Goal: Task Accomplishment & Management: Manage account settings

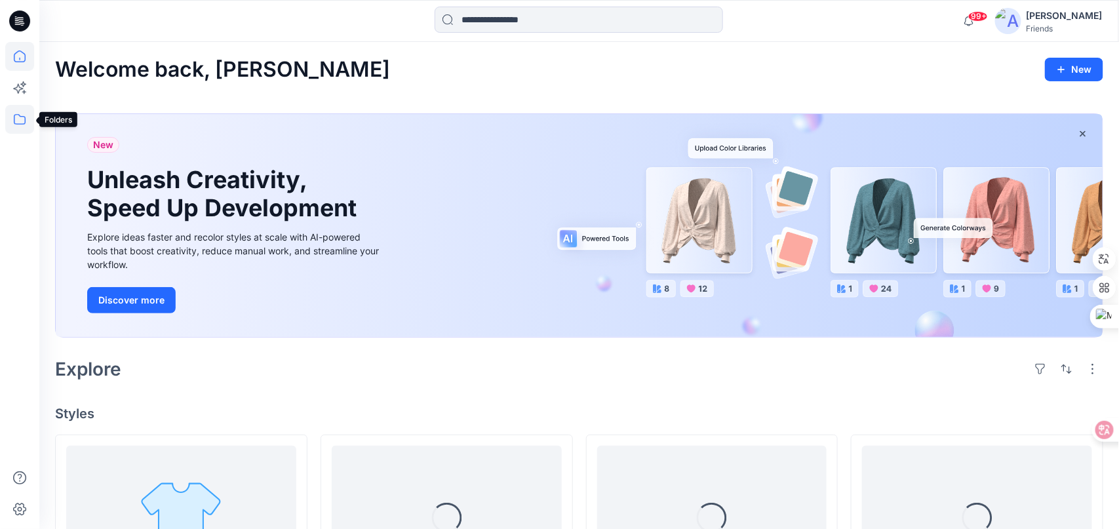
click at [20, 124] on icon at bounding box center [20, 119] width 12 height 10
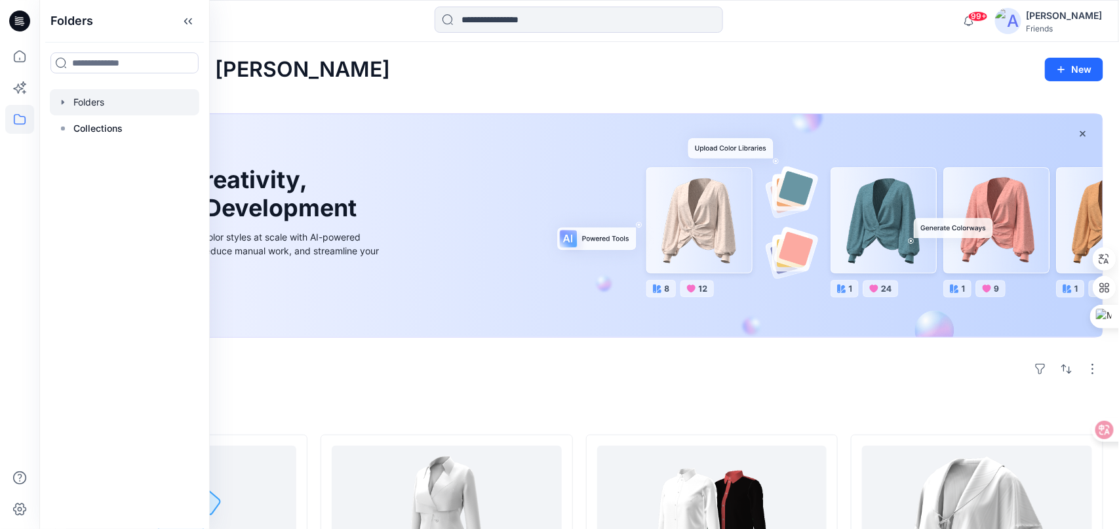
click at [88, 100] on div at bounding box center [124, 102] width 149 height 26
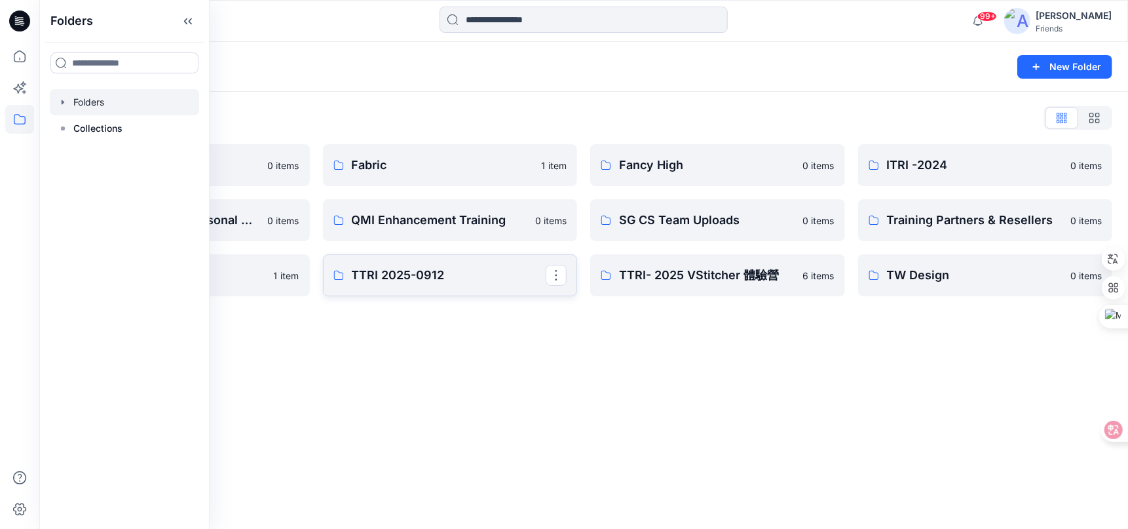
click at [415, 279] on p "TTRI 2025-0912" at bounding box center [449, 275] width 195 height 18
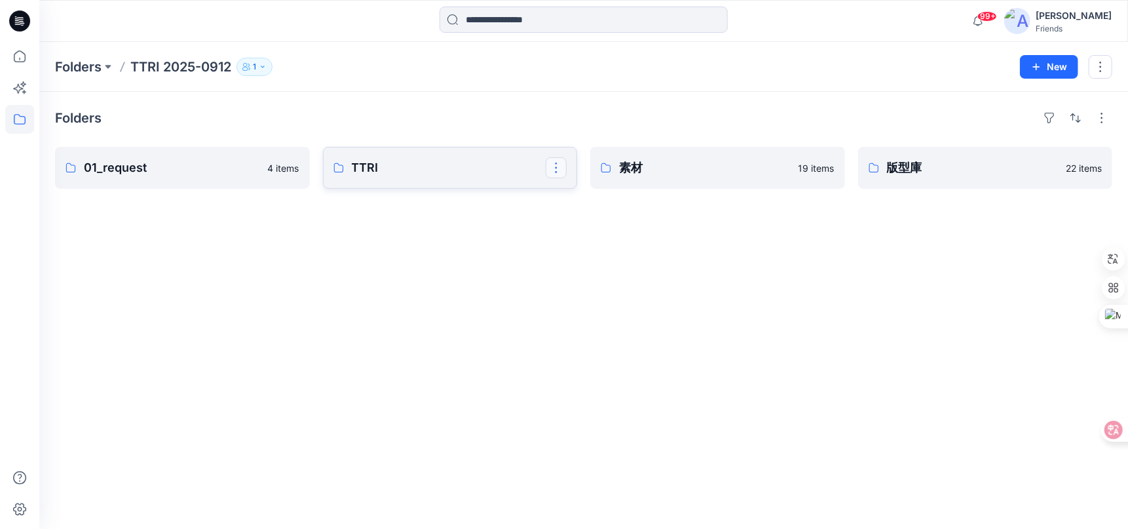
click at [555, 163] on button "button" at bounding box center [556, 167] width 21 height 21
click at [577, 199] on p "Edit" at bounding box center [581, 198] width 16 height 14
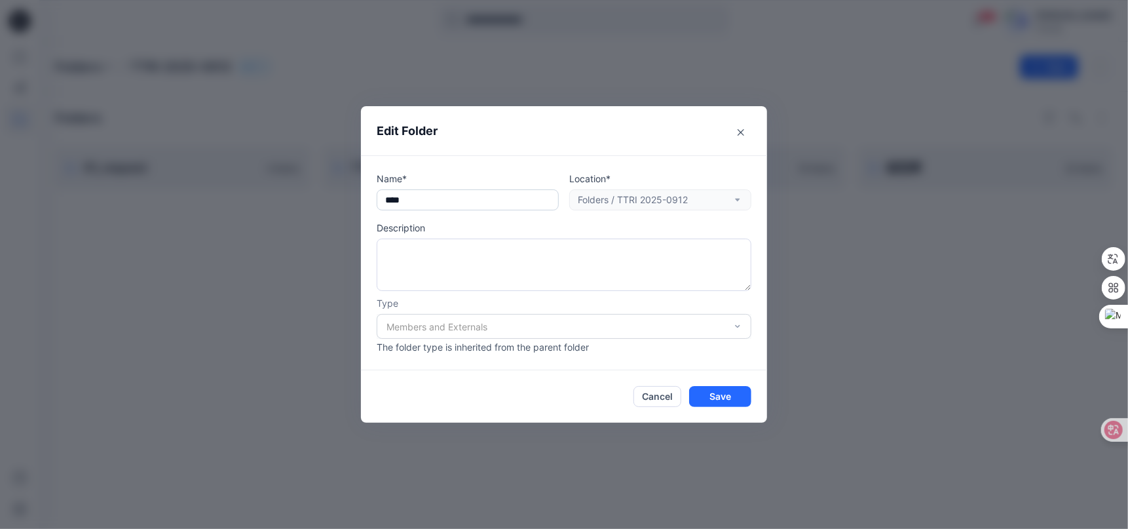
click at [424, 201] on input "text" at bounding box center [468, 199] width 182 height 21
type textarea "*"
drag, startPoint x: 424, startPoint y: 201, endPoint x: 344, endPoint y: 200, distance: 80.0
click at [344, 200] on div "Edit Folder Name* Location* Folders / TTRI 2025-0912 Description Type Members a…" at bounding box center [564, 264] width 1128 height 529
type input "*"
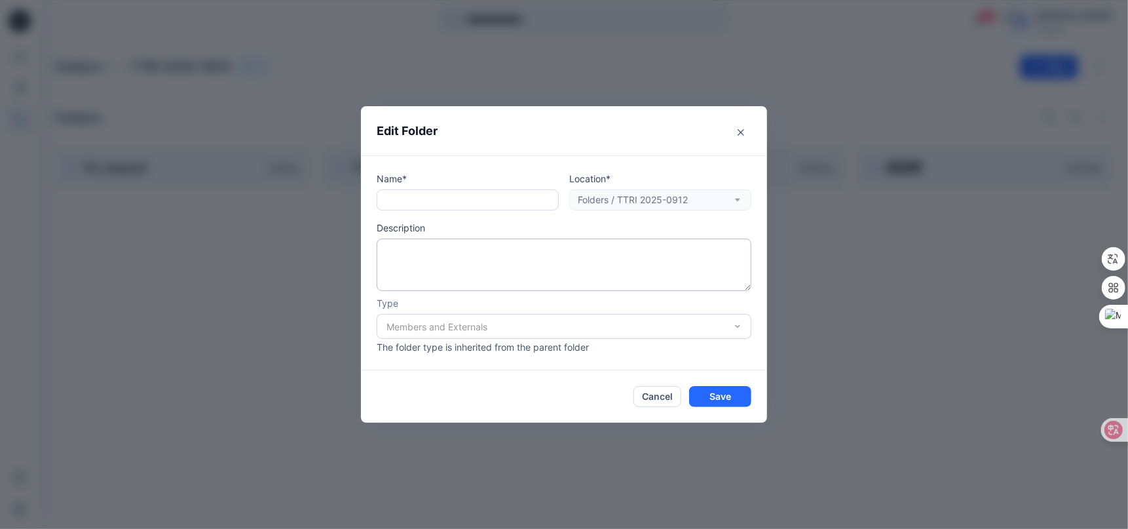
paste input "******"
drag, startPoint x: 387, startPoint y: 199, endPoint x: 367, endPoint y: 198, distance: 20.3
click at [367, 198] on div "Name* ****** Location* Folders / TTRI 2025-0912 Description Type Members and Ex…" at bounding box center [564, 262] width 406 height 215
type input "******"
click at [719, 400] on button "Save" at bounding box center [720, 396] width 62 height 21
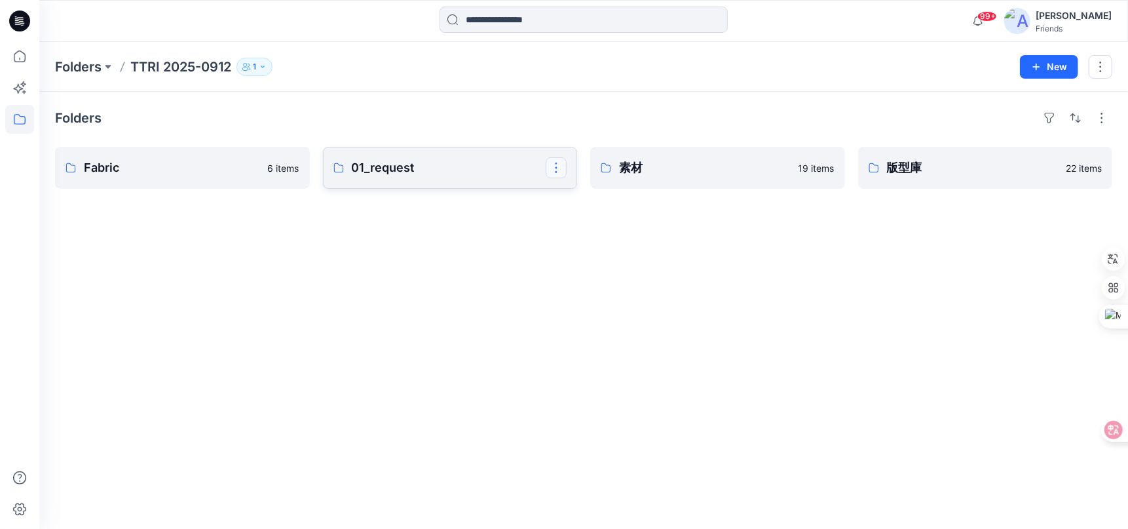
click at [556, 166] on button "button" at bounding box center [556, 167] width 21 height 21
click at [586, 203] on p "Edit" at bounding box center [581, 198] width 16 height 14
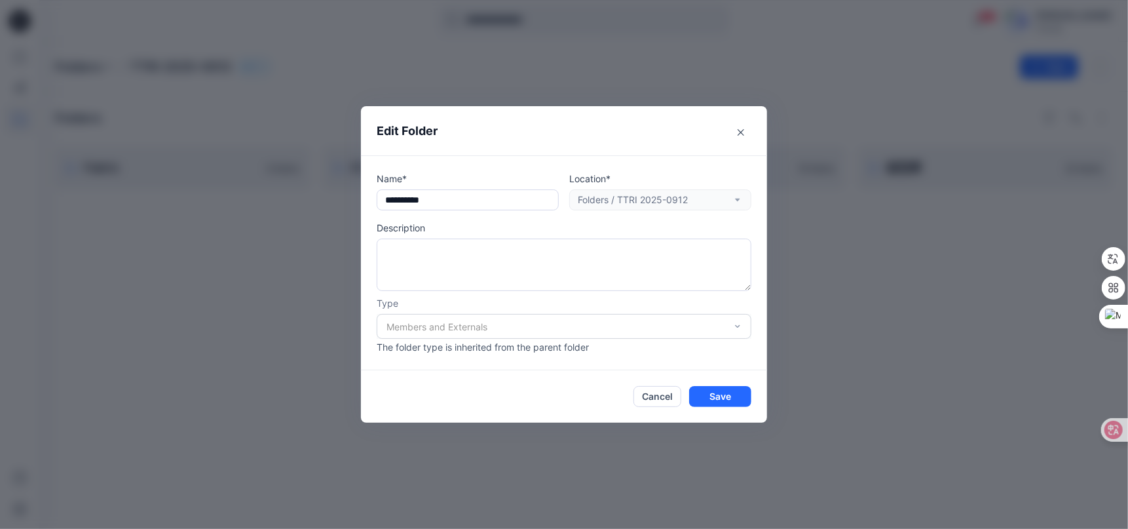
drag, startPoint x: 480, startPoint y: 202, endPoint x: 321, endPoint y: 201, distance: 159.2
click at [321, 201] on div "Edit Folder Name* Location* Folders / TTRI 2025-0912 Description Type Members a…" at bounding box center [564, 264] width 1128 height 529
paste input "text"
type input "***"
click at [728, 396] on button "Save" at bounding box center [720, 396] width 62 height 21
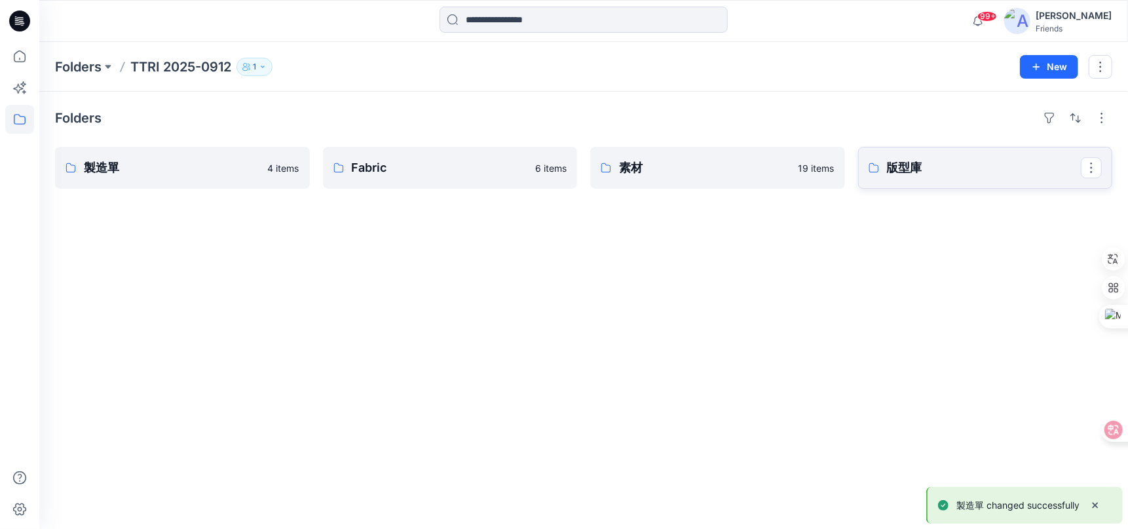
click at [910, 159] on p "版型庫" at bounding box center [984, 168] width 195 height 18
